Goal: Task Accomplishment & Management: Complete application form

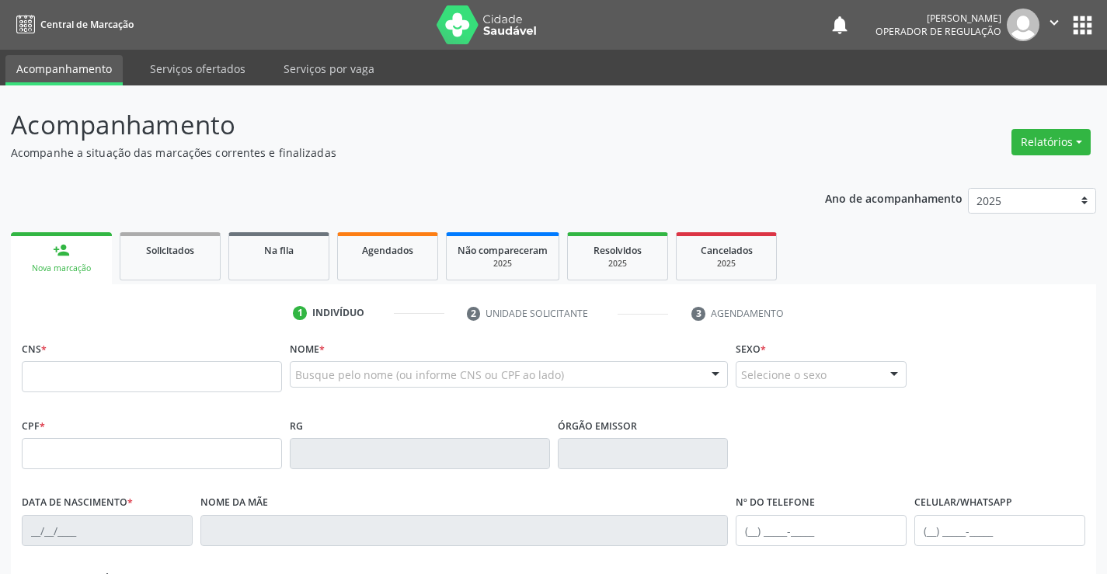
click at [98, 367] on input "text" at bounding box center [152, 376] width 260 height 31
type input "700 6079 0686 4270"
type input "0803662017"
type input "1[DATE]"
type input "[PHONE_NUMBER]"
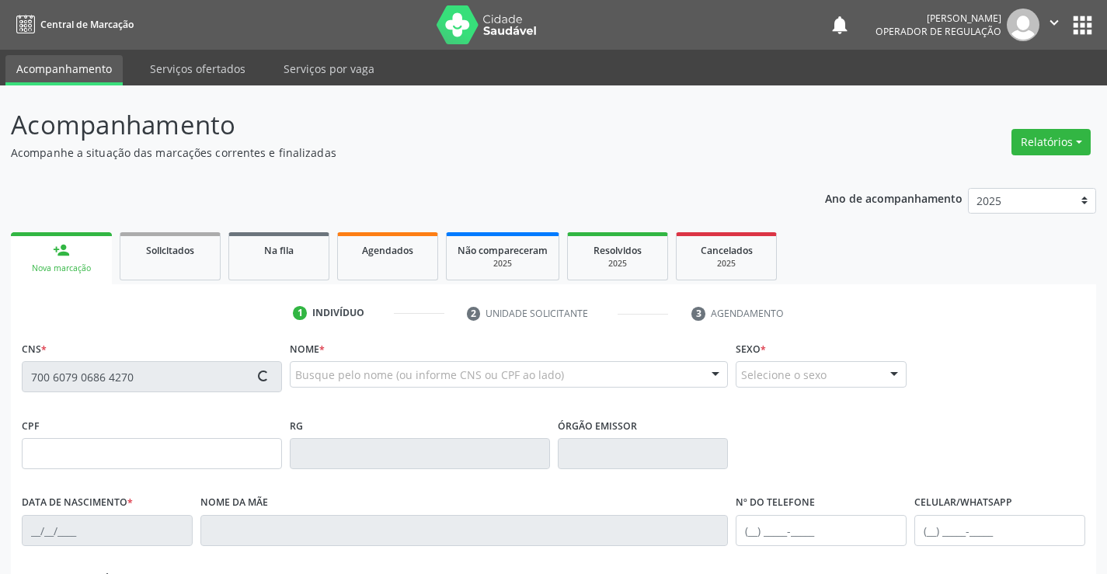
type input "S/N"
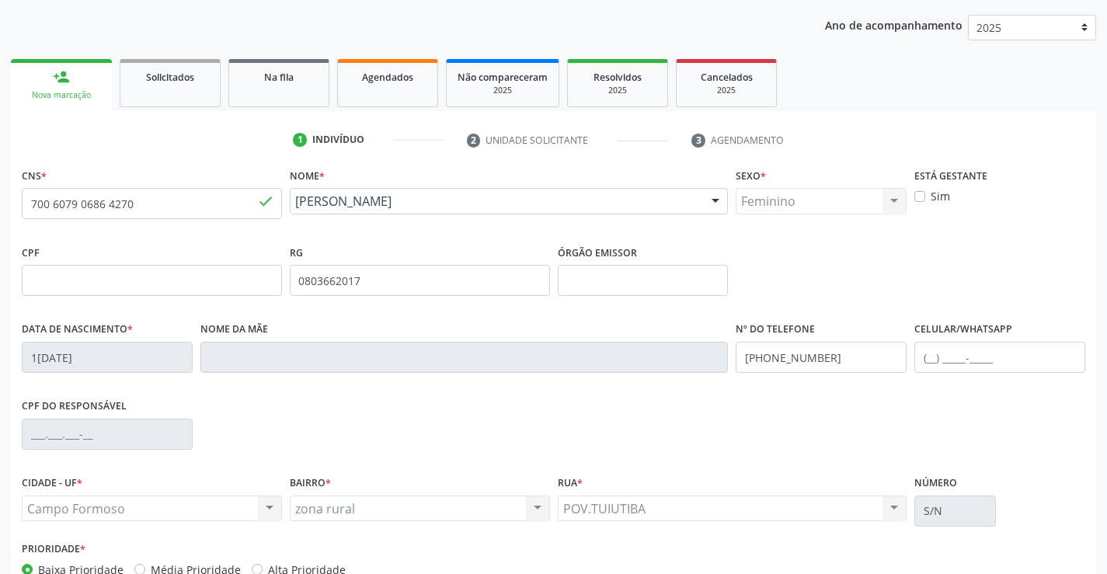
scroll to position [268, 0]
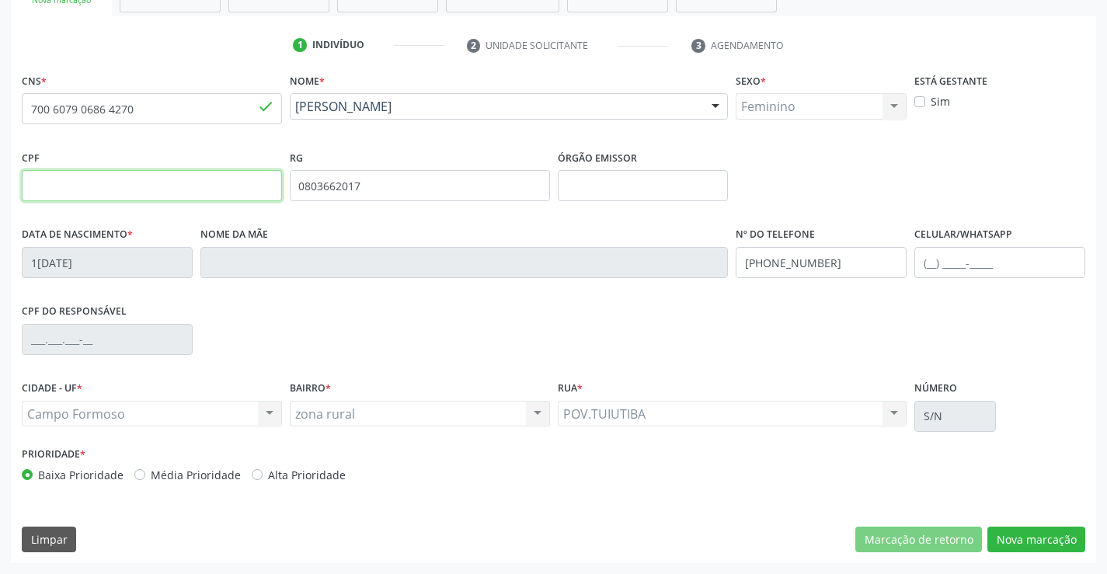
click at [164, 185] on input "text" at bounding box center [152, 185] width 260 height 31
type input "007.528.705-64"
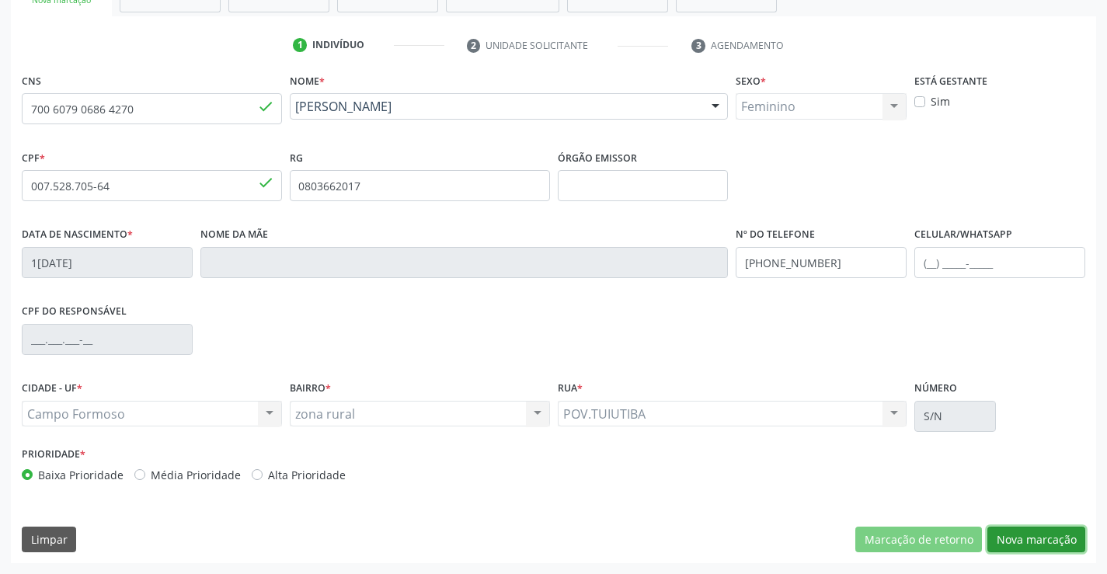
click at [1024, 548] on button "Nova marcação" at bounding box center [1036, 540] width 98 height 26
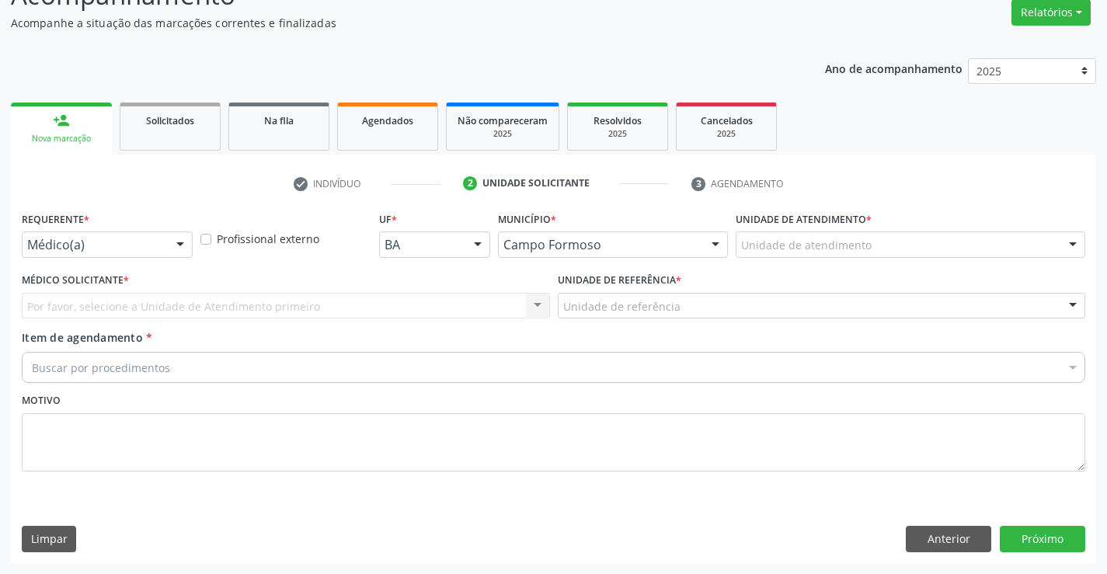
scroll to position [130, 0]
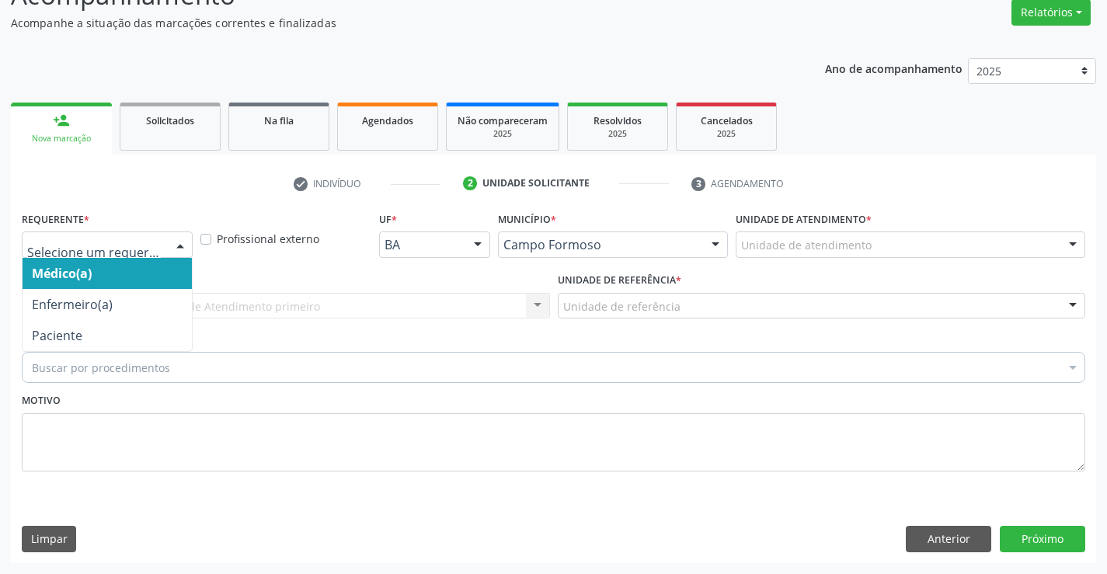
drag, startPoint x: 163, startPoint y: 240, endPoint x: 157, endPoint y: 279, distance: 39.3
click at [163, 242] on div at bounding box center [107, 244] width 171 height 26
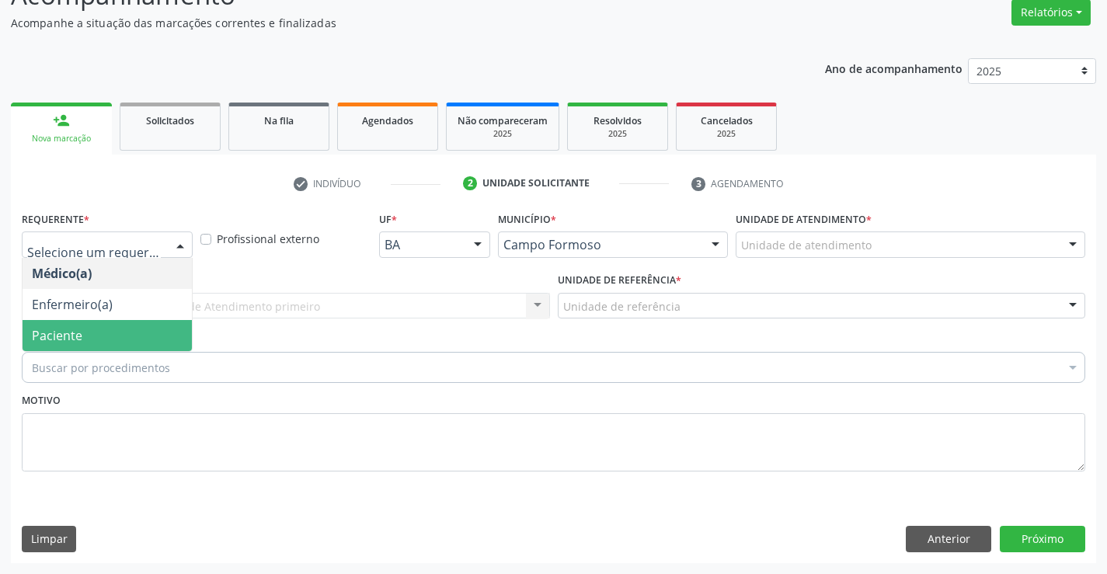
drag, startPoint x: 148, startPoint y: 332, endPoint x: 148, endPoint y: 302, distance: 29.5
click at [148, 321] on span "Paciente" at bounding box center [107, 335] width 169 height 31
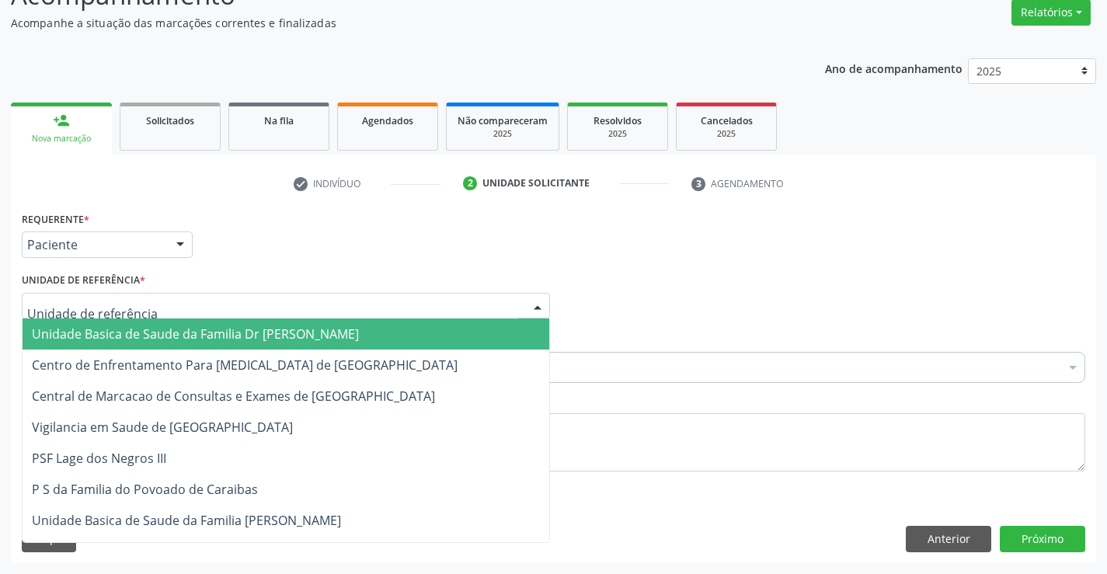
click at [148, 302] on div at bounding box center [286, 306] width 528 height 26
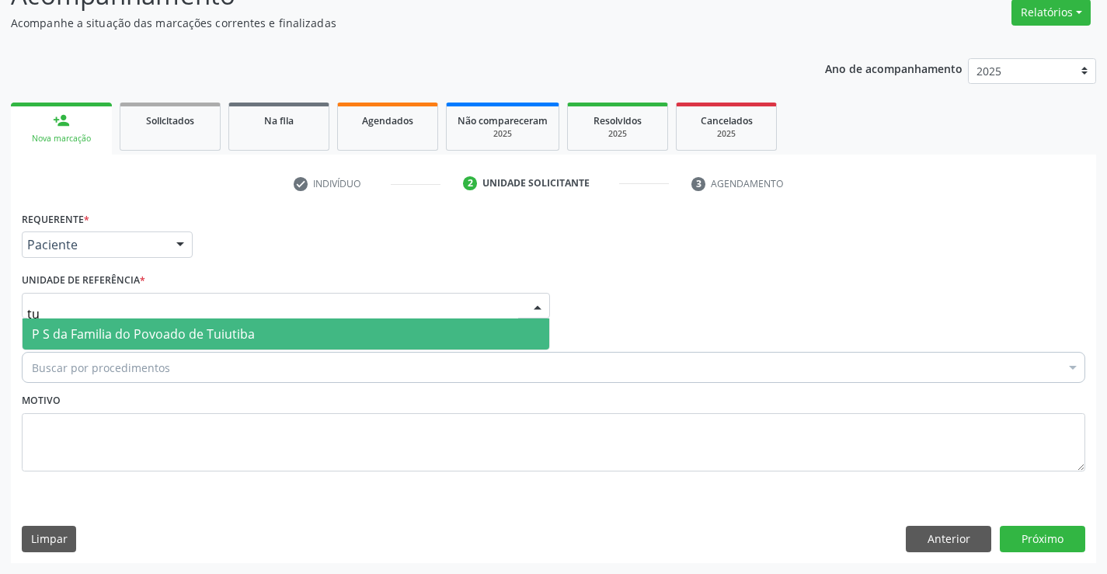
type input "tui"
click at [169, 342] on span "P S da Familia do Povoado de Tuiutiba" at bounding box center [143, 333] width 223 height 17
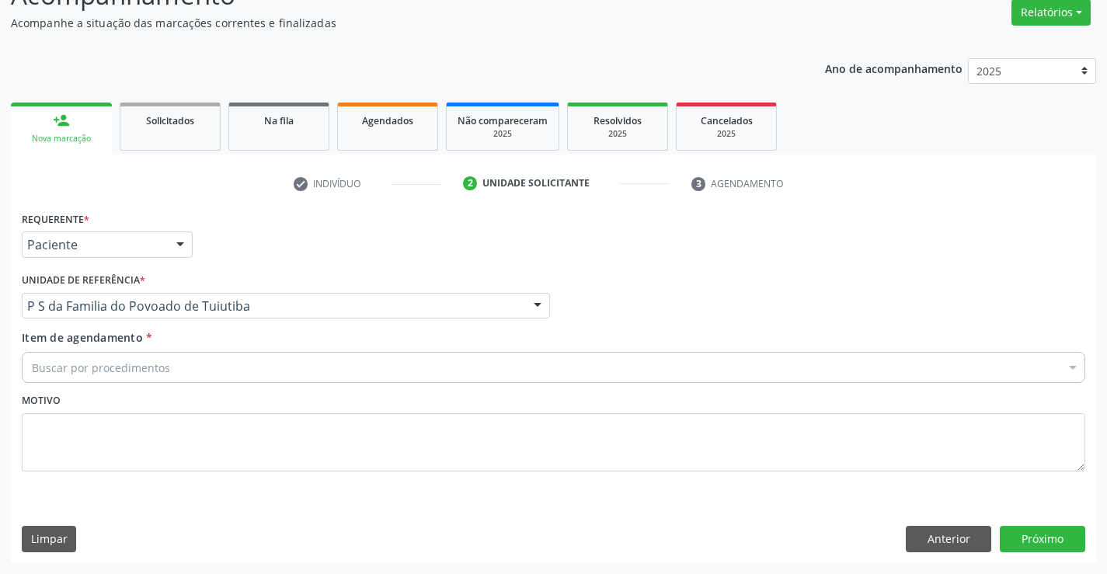
click at [194, 374] on div "Buscar por procedimentos" at bounding box center [553, 367] width 1063 height 31
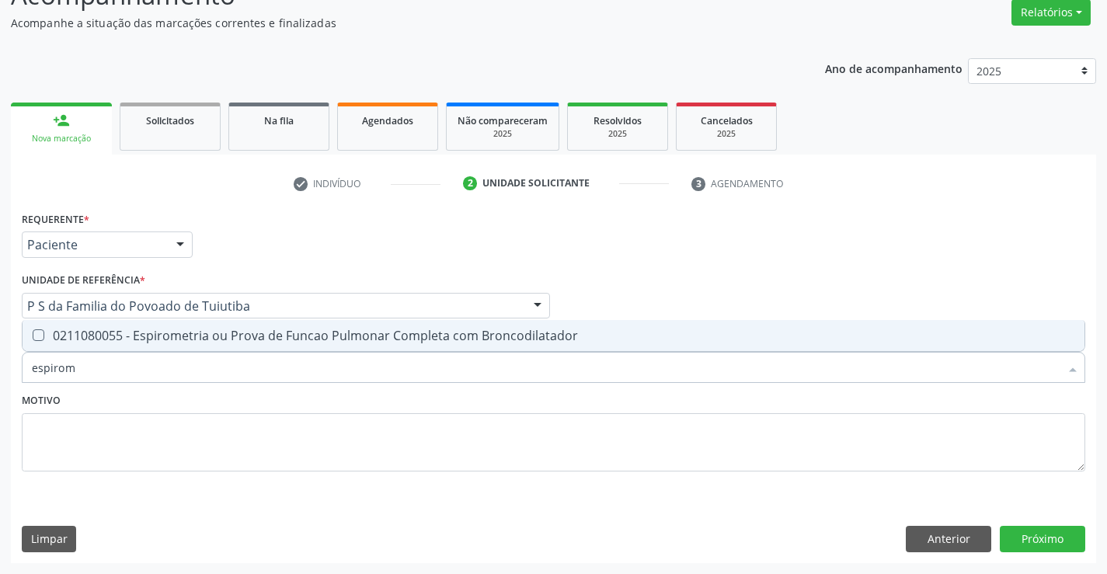
type input "espirome"
click at [155, 338] on div "0211080055 - Espirometria ou Prova de Funcao Pulmonar Completa com Broncodilata…" at bounding box center [553, 335] width 1043 height 12
checkbox Broncodilatador "true"
click at [238, 405] on div "Motivo" at bounding box center [553, 430] width 1063 height 82
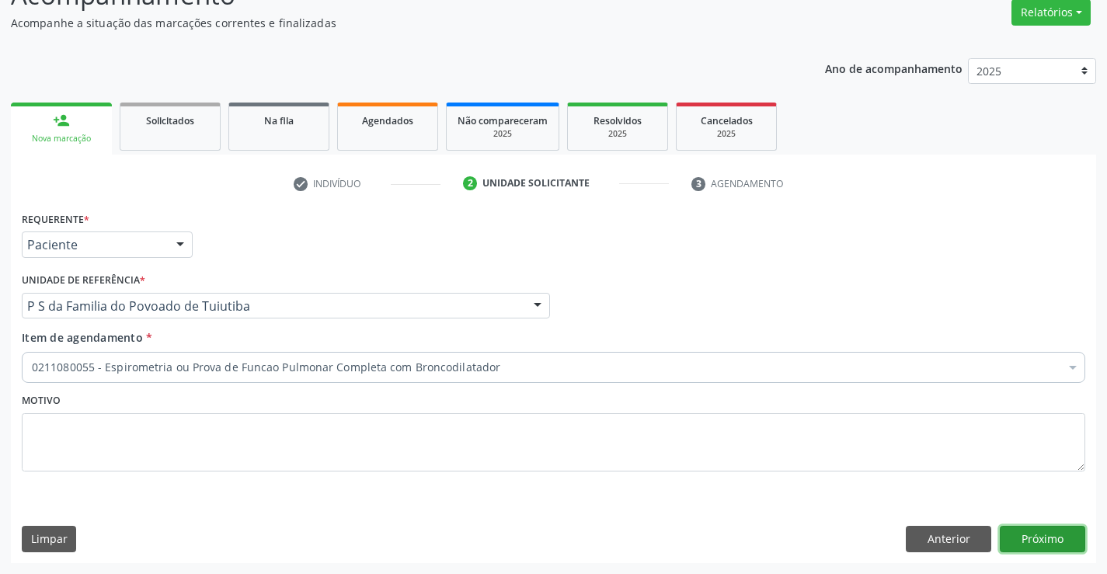
click at [1052, 538] on button "Próximo" at bounding box center [1042, 539] width 85 height 26
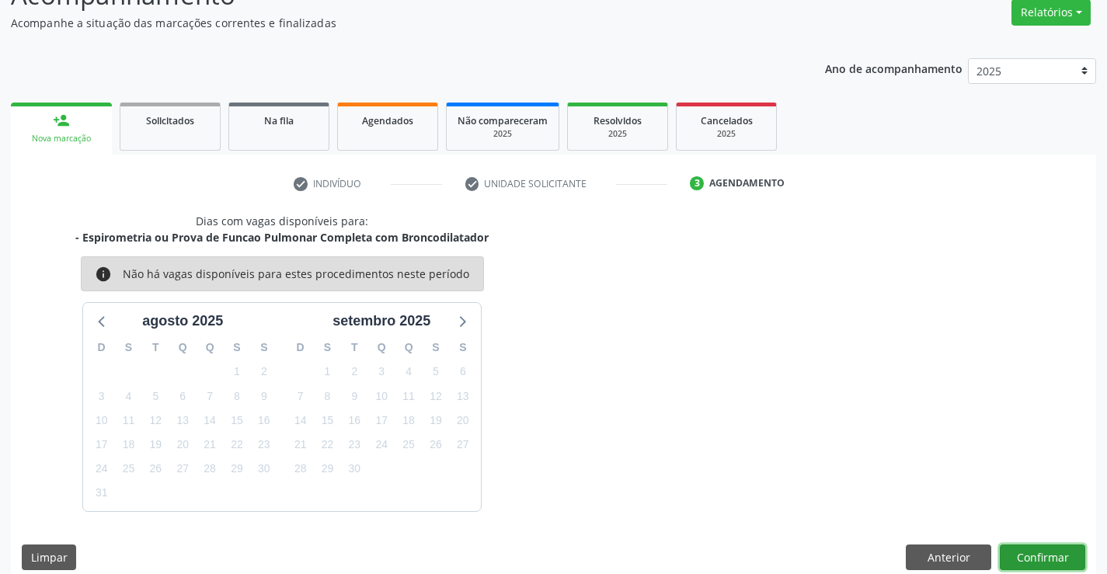
click at [1051, 548] on button "Confirmar" at bounding box center [1042, 557] width 85 height 26
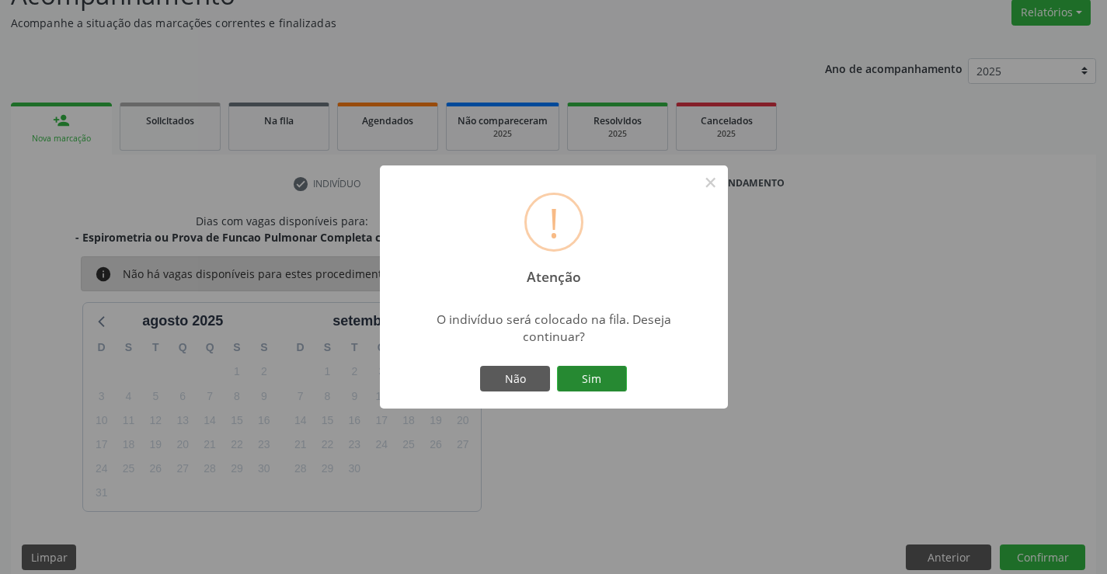
click at [599, 375] on button "Sim" at bounding box center [592, 379] width 70 height 26
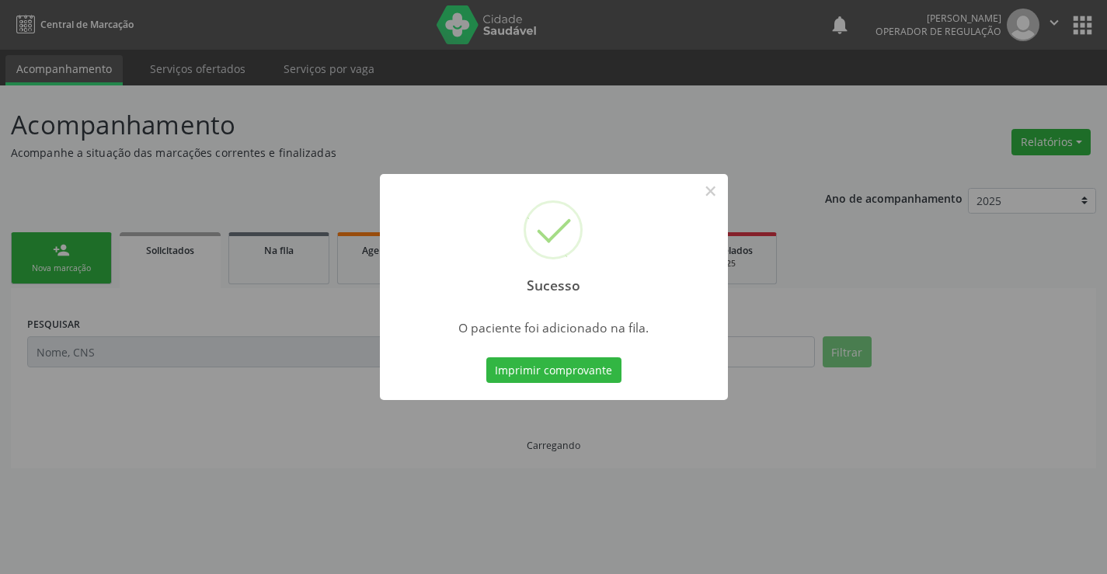
scroll to position [0, 0]
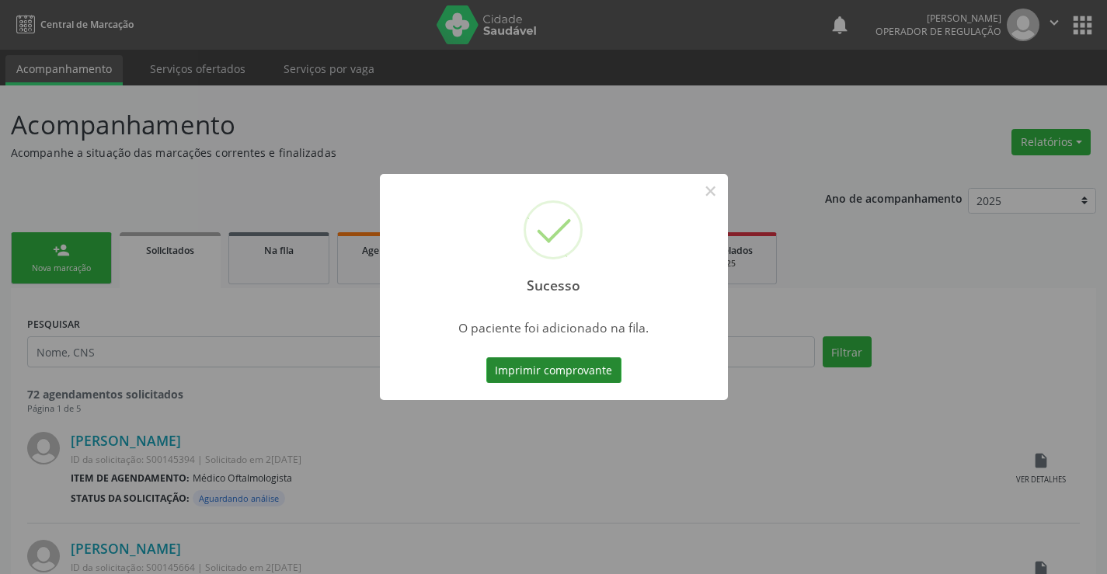
click at [593, 368] on button "Imprimir comprovante" at bounding box center [553, 370] width 135 height 26
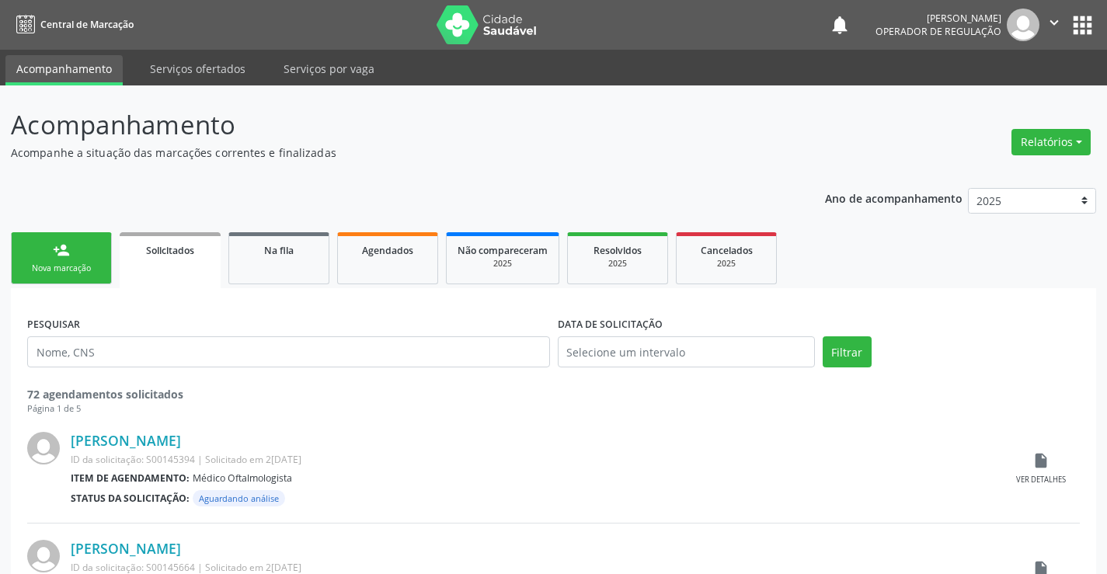
click at [83, 265] on div "Nova marcação" at bounding box center [62, 268] width 78 height 12
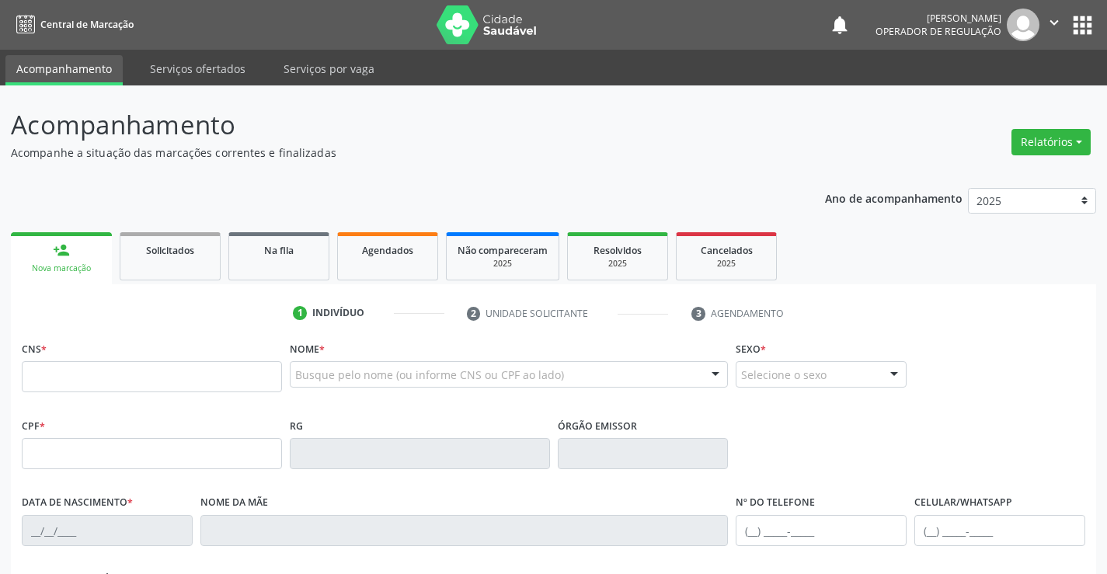
scroll to position [78, 0]
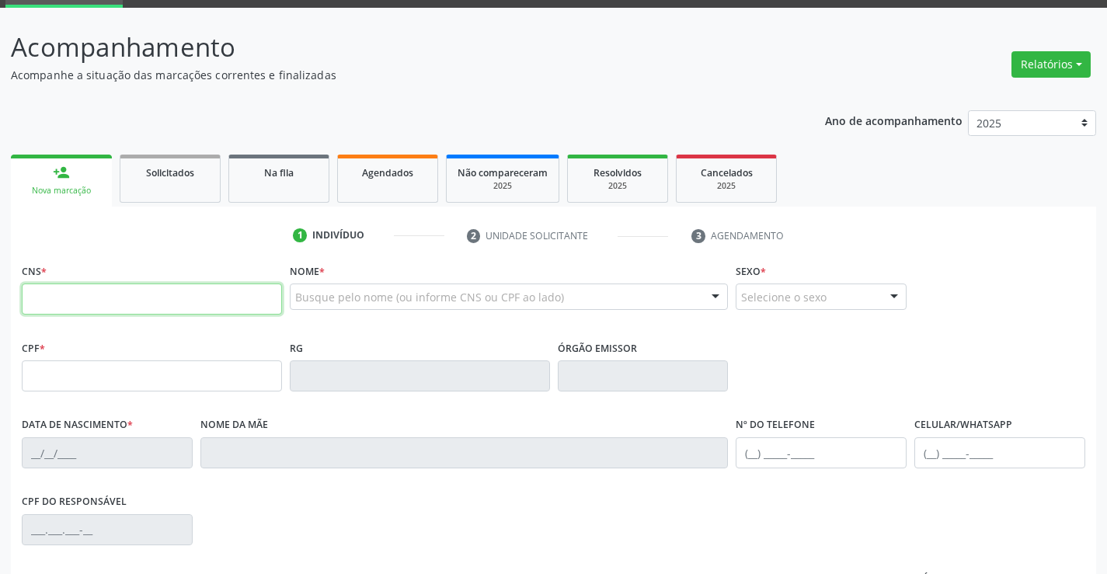
click at [68, 302] on input "text" at bounding box center [152, 298] width 260 height 31
type input "705 0090 2031 4756"
type input "0824378822"
type input "0[DATE]"
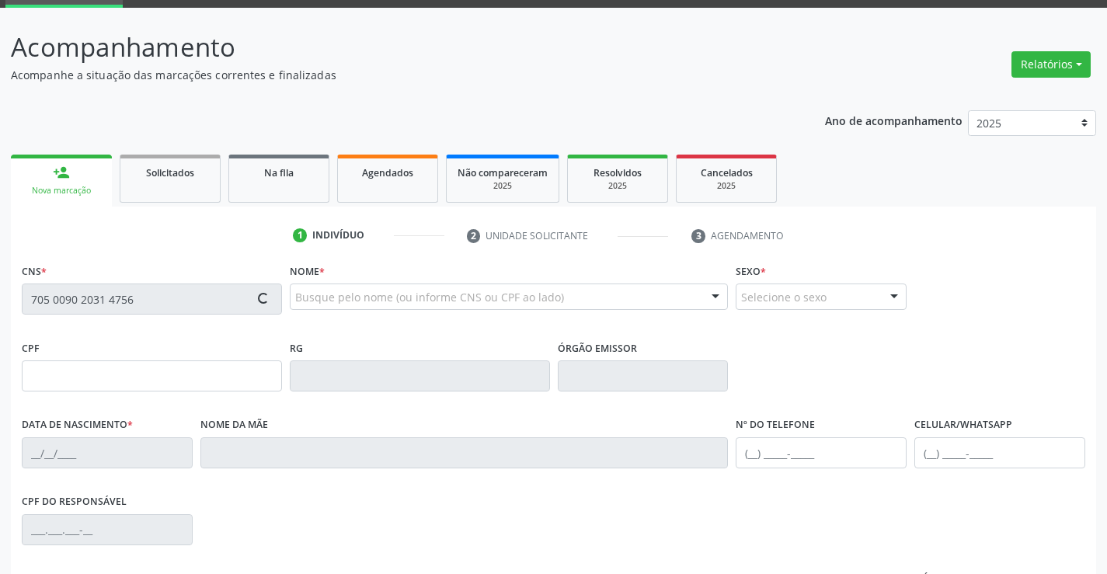
type input "[PHONE_NUMBER]"
type input "000.598.835-70"
type input "S/N"
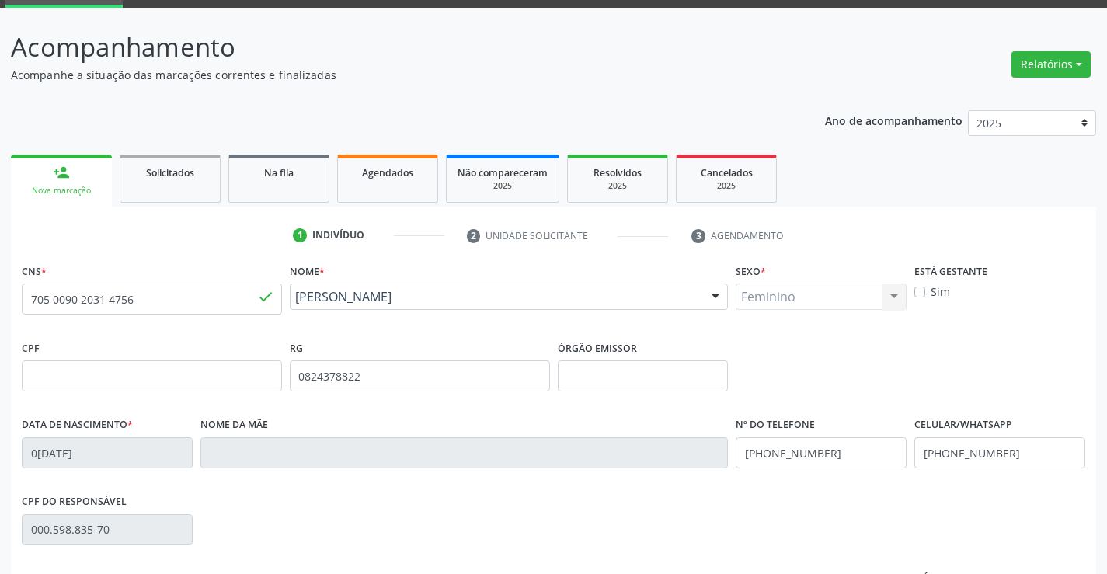
scroll to position [268, 0]
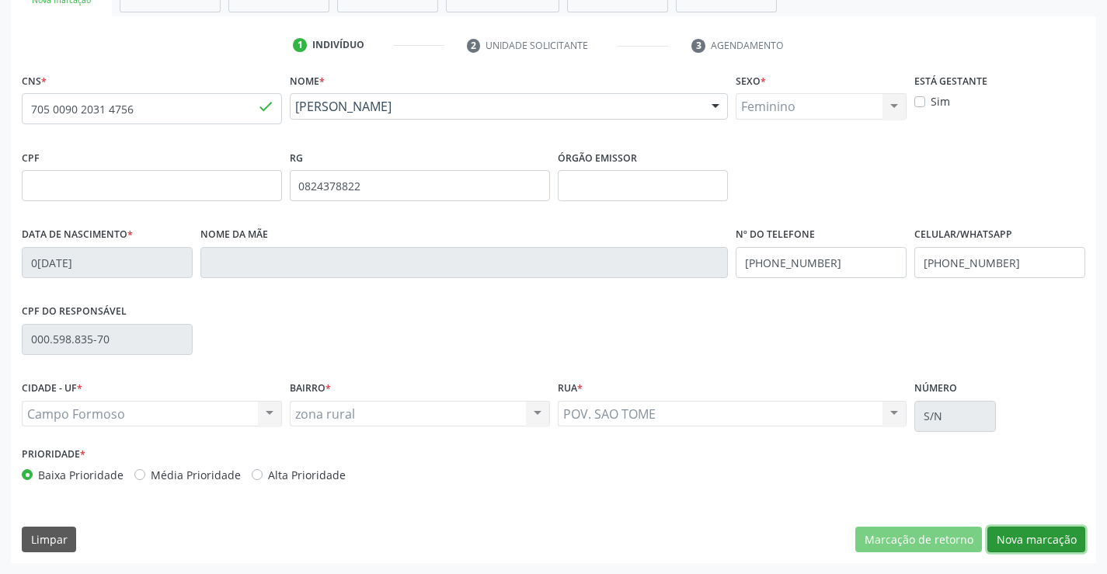
click at [1046, 536] on button "Nova marcação" at bounding box center [1036, 540] width 98 height 26
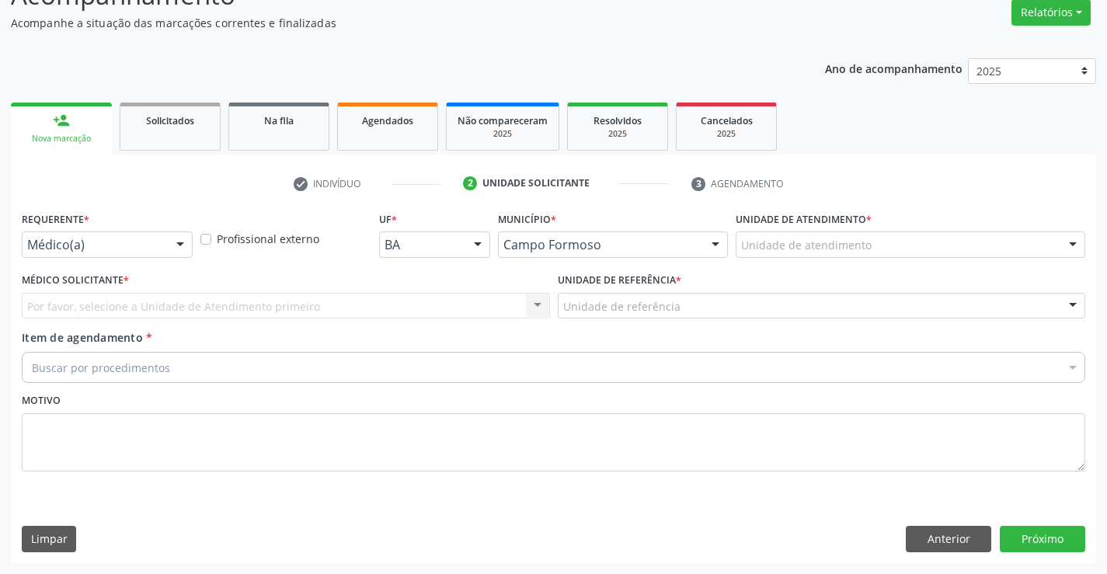
click at [27, 247] on input "text" at bounding box center [27, 252] width 0 height 31
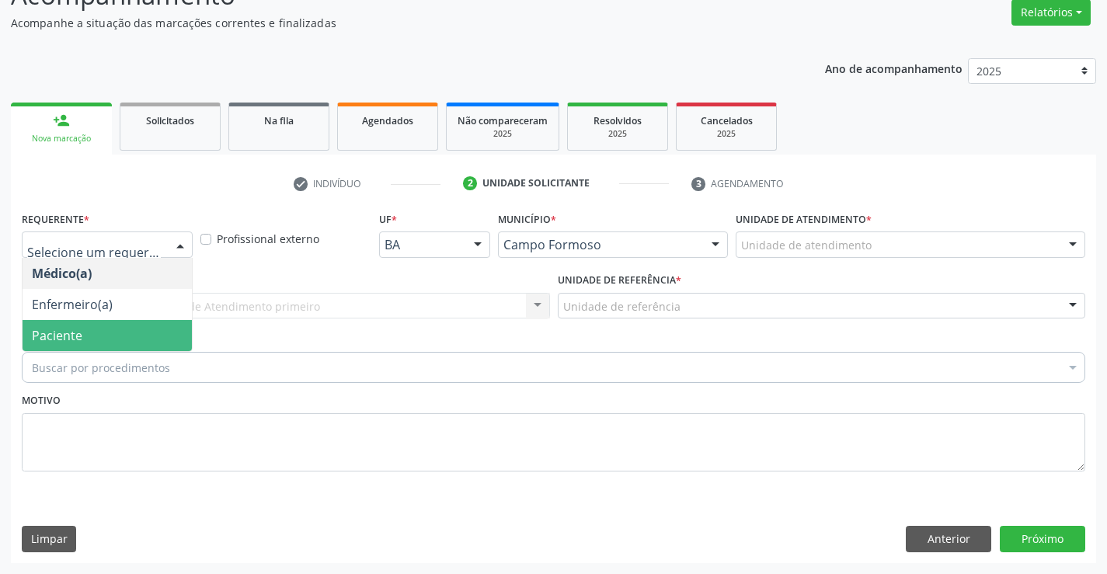
click at [105, 341] on span "Paciente" at bounding box center [107, 335] width 169 height 31
drag, startPoint x: 105, startPoint y: 341, endPoint x: 113, endPoint y: 315, distance: 27.0
click at [105, 339] on span "Paciente" at bounding box center [107, 335] width 169 height 31
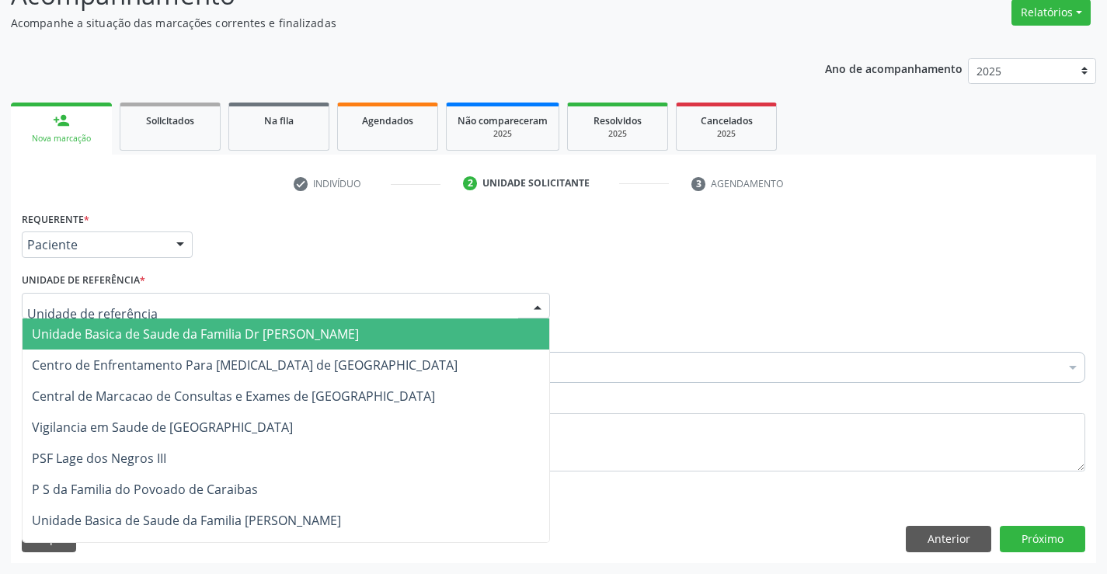
click at [119, 308] on input "text" at bounding box center [272, 313] width 491 height 31
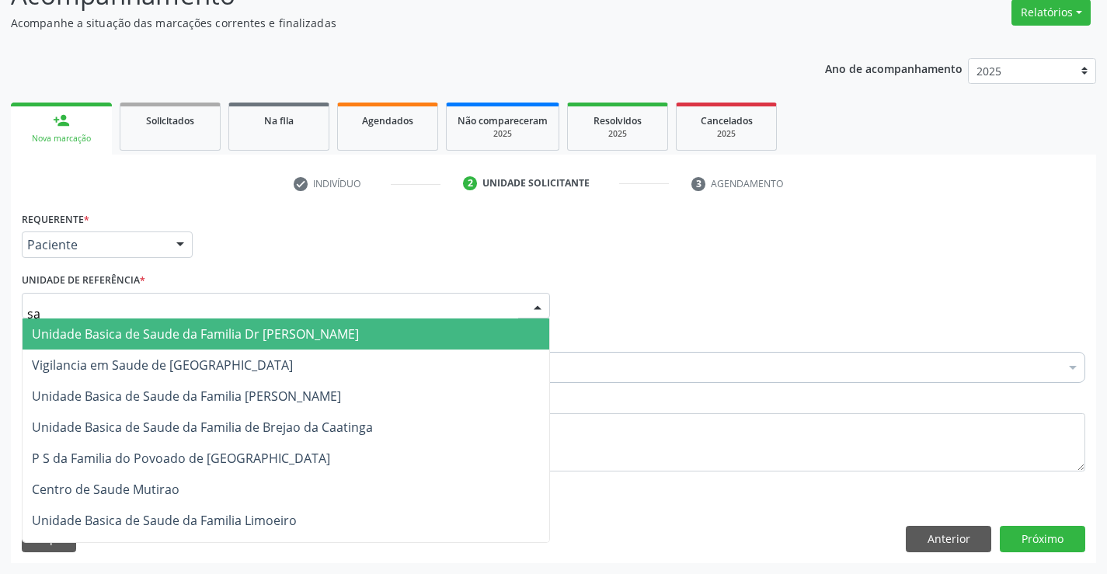
type input "sao"
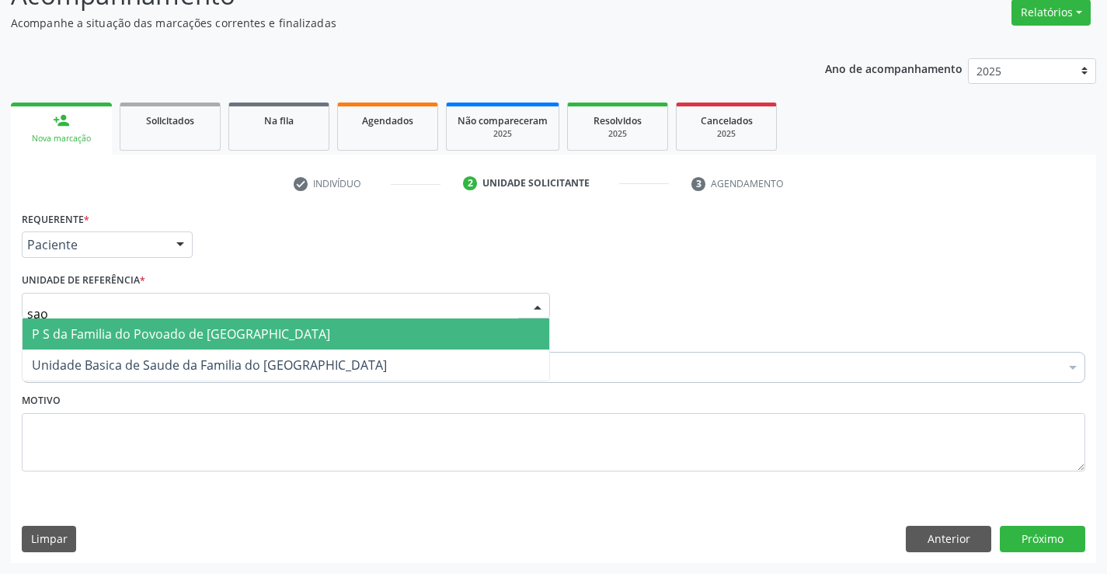
click at [128, 335] on span "P S da Familia do Povoado de [GEOGRAPHIC_DATA]" at bounding box center [181, 333] width 298 height 17
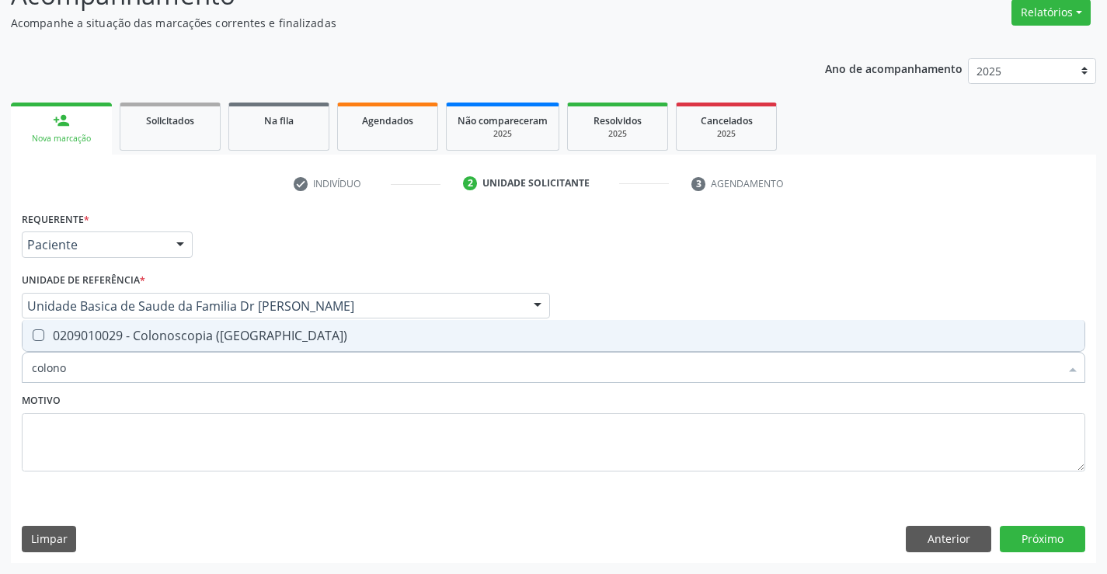
type input "colonos"
click at [174, 326] on span "0209010029 - Colonoscopia ([GEOGRAPHIC_DATA])" at bounding box center [554, 335] width 1062 height 31
checkbox \(Coloscopia\) "true"
click at [189, 406] on div "Motivo" at bounding box center [553, 430] width 1063 height 82
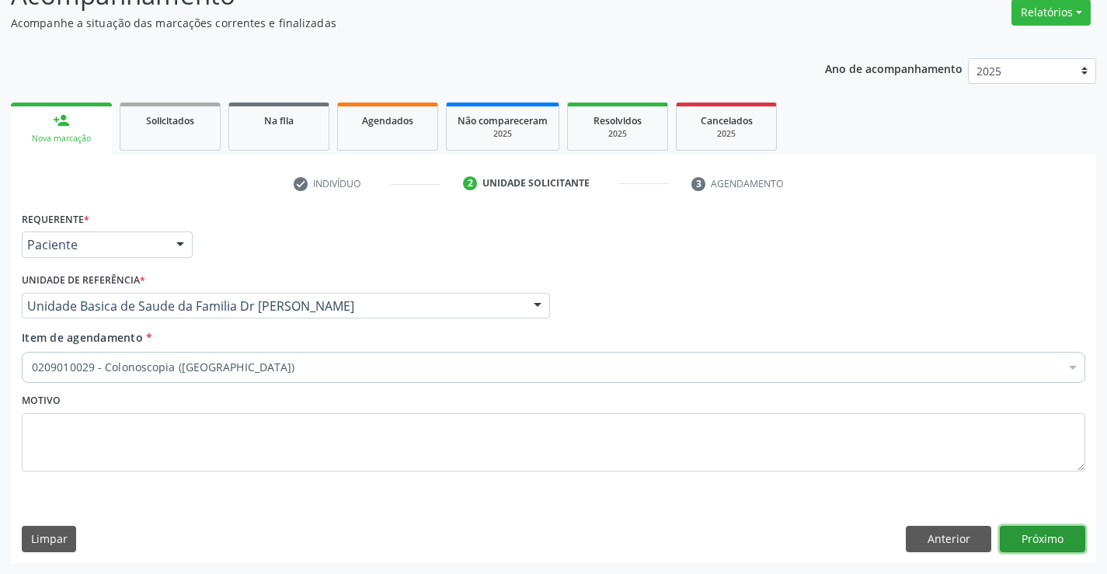
click at [1018, 537] on button "Próximo" at bounding box center [1042, 539] width 85 height 26
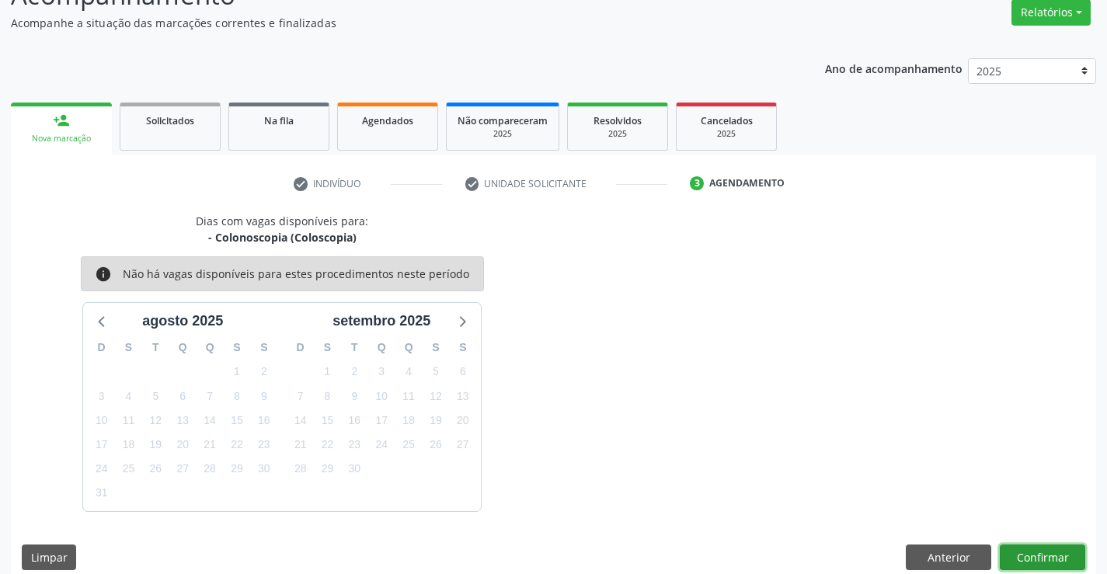
click at [1020, 551] on button "Confirmar" at bounding box center [1042, 557] width 85 height 26
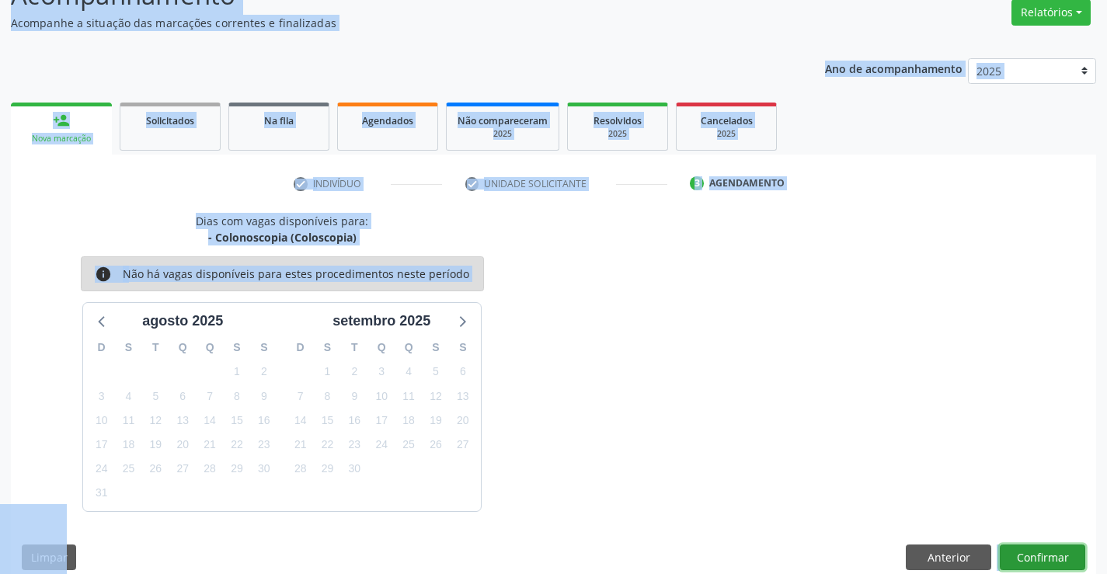
click at [1000, 544] on button "Confirmar" at bounding box center [1042, 557] width 85 height 26
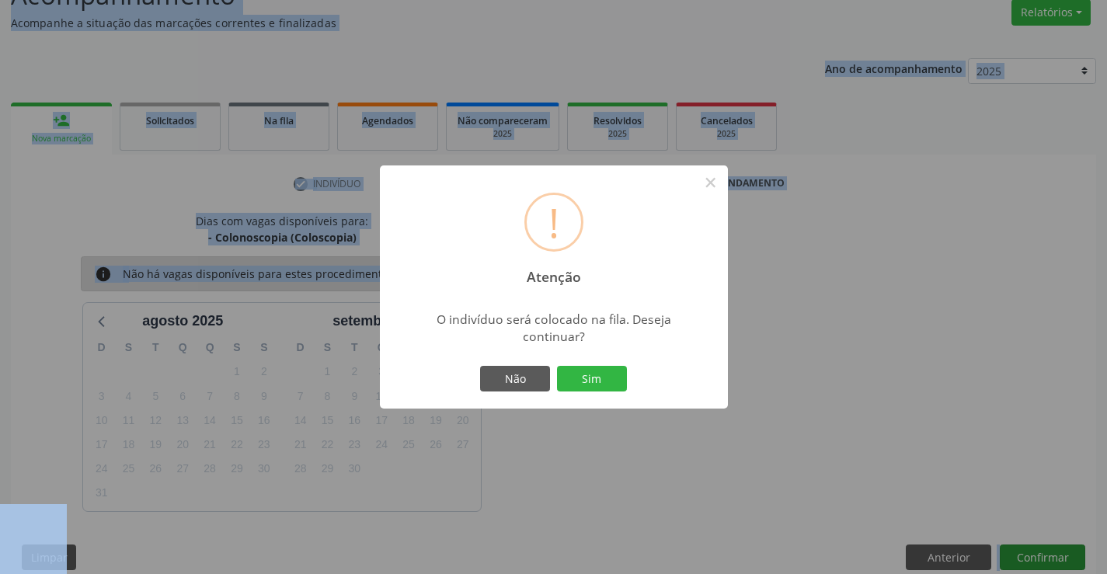
click at [557, 366] on button "Sim" at bounding box center [592, 379] width 70 height 26
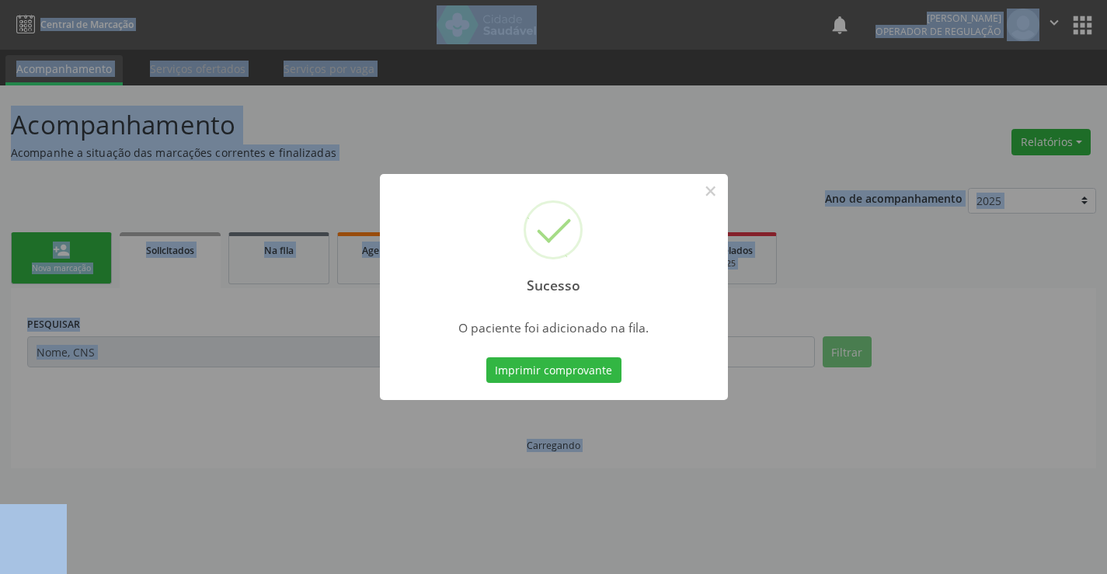
click at [486, 357] on button "Imprimir comprovante" at bounding box center [553, 370] width 135 height 26
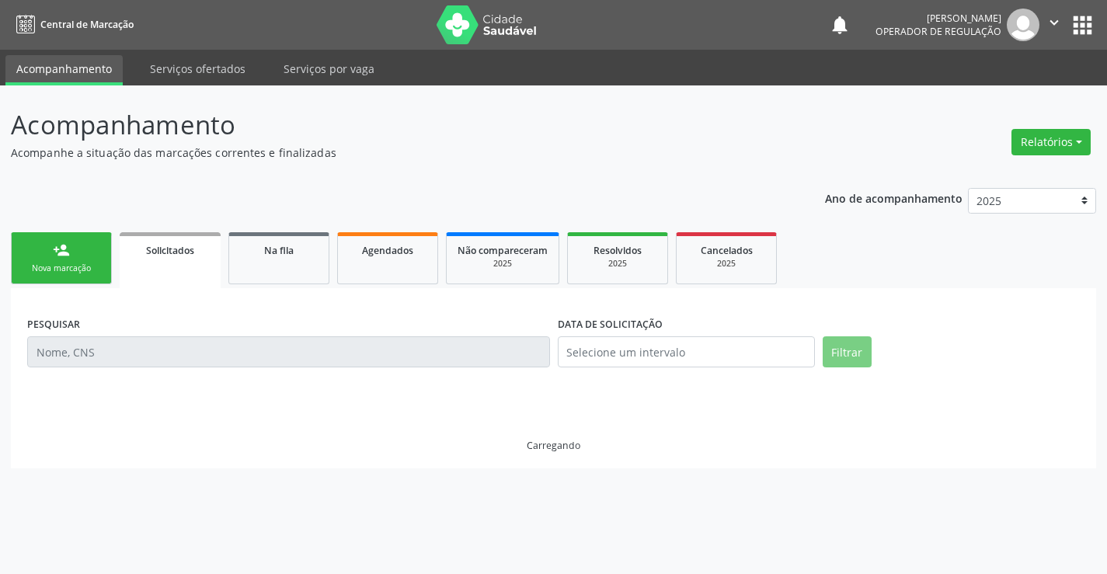
scroll to position [0, 0]
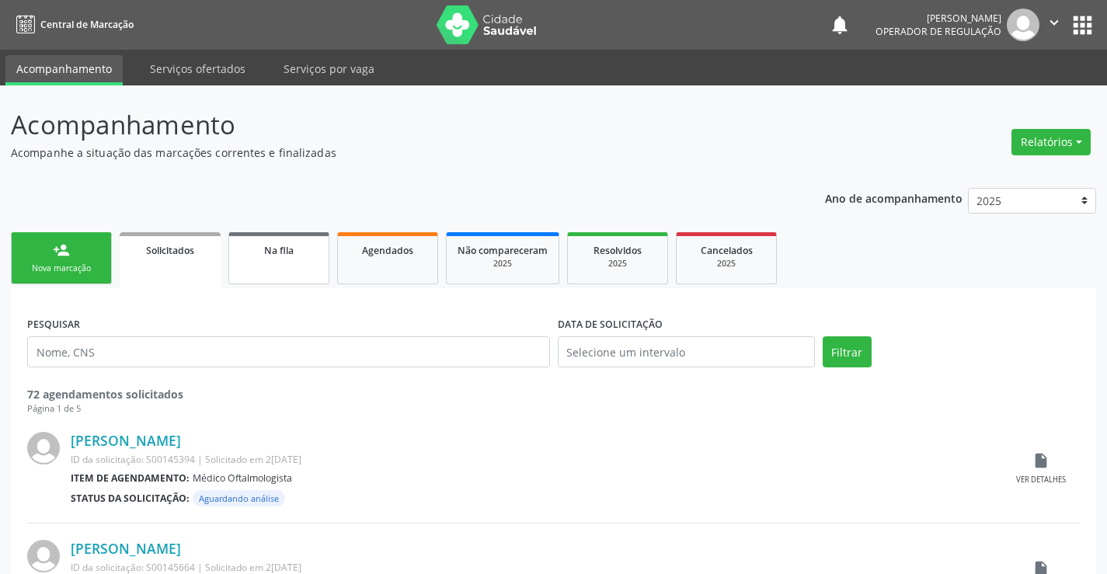
click at [309, 265] on link "Na fila" at bounding box center [278, 258] width 101 height 52
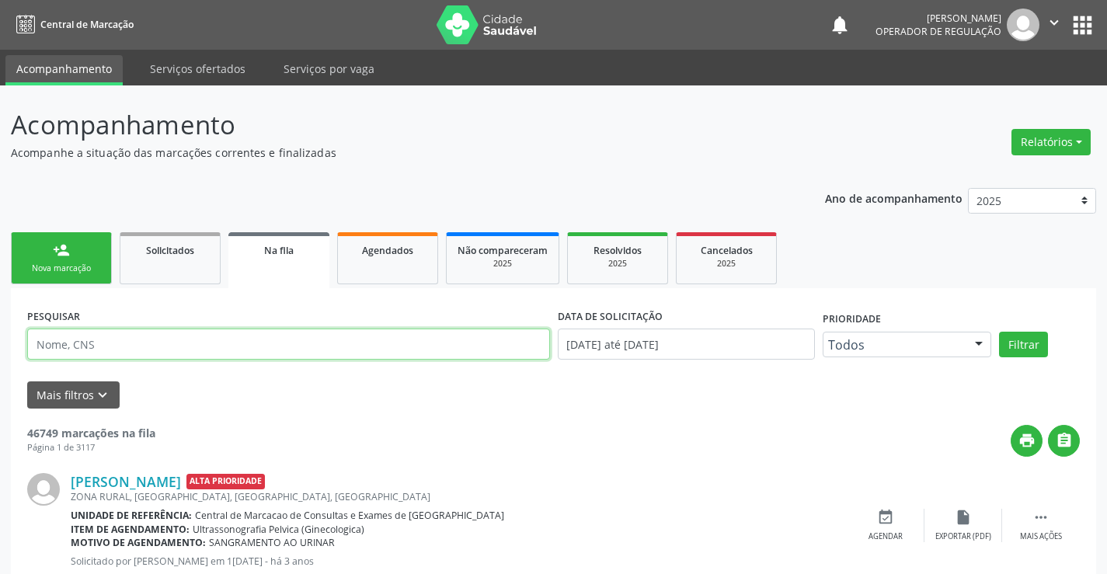
click at [121, 347] on input "text" at bounding box center [288, 344] width 523 height 31
type input "700406341429550"
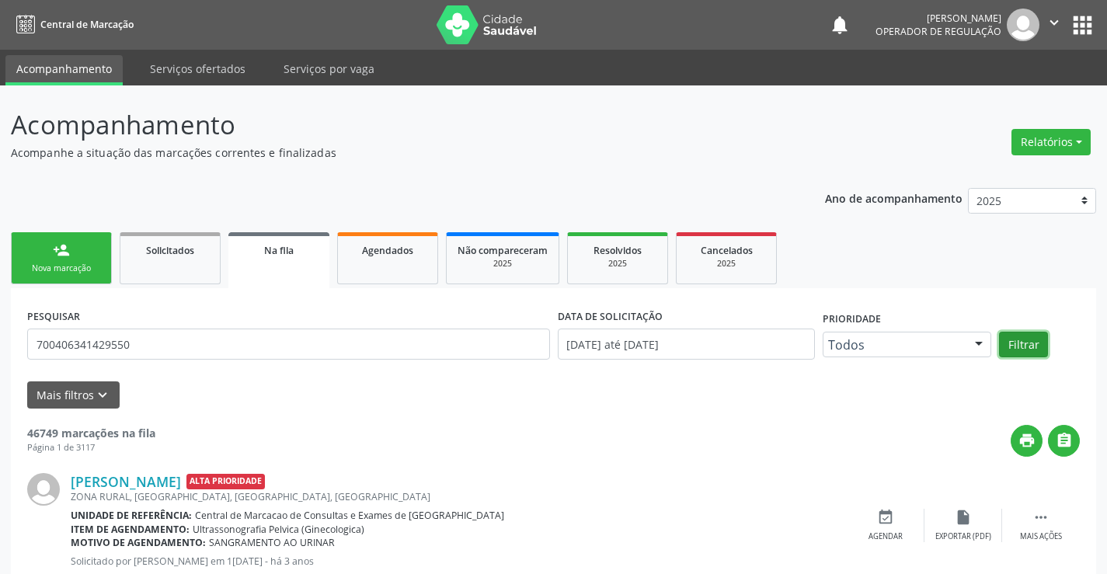
click at [1019, 343] on button "Filtrar" at bounding box center [1023, 345] width 49 height 26
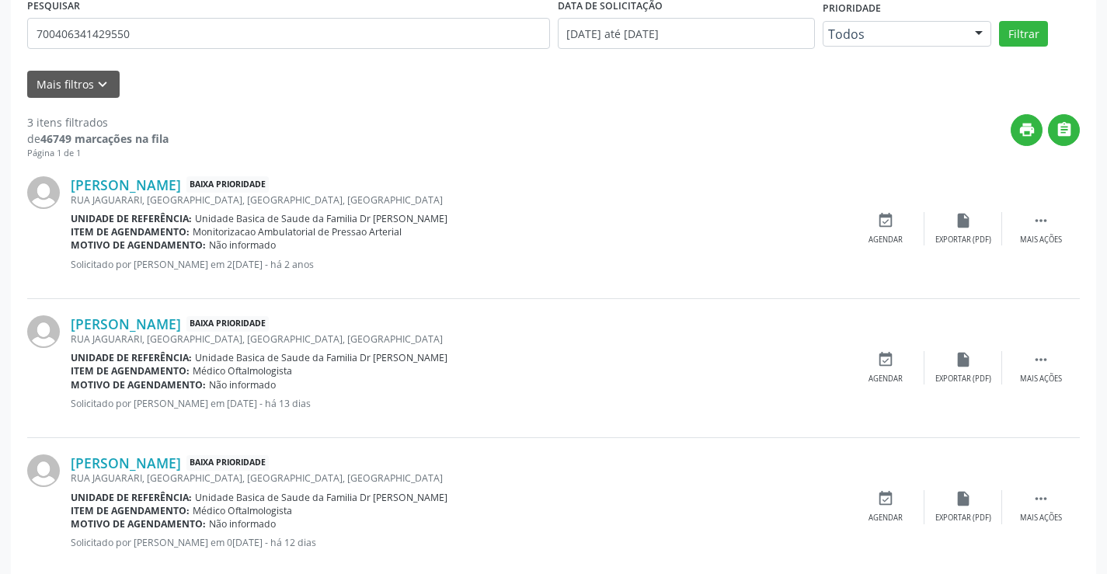
scroll to position [340, 0]
